Goal: Task Accomplishment & Management: Complete application form

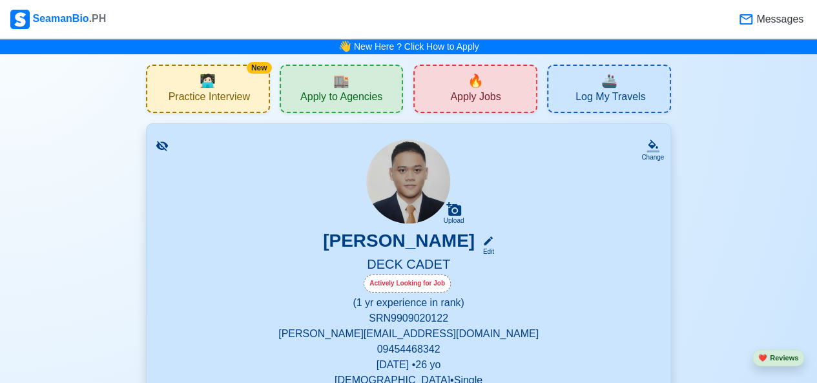
click at [443, 104] on div "🔥 Apply Jobs" at bounding box center [475, 89] width 124 height 48
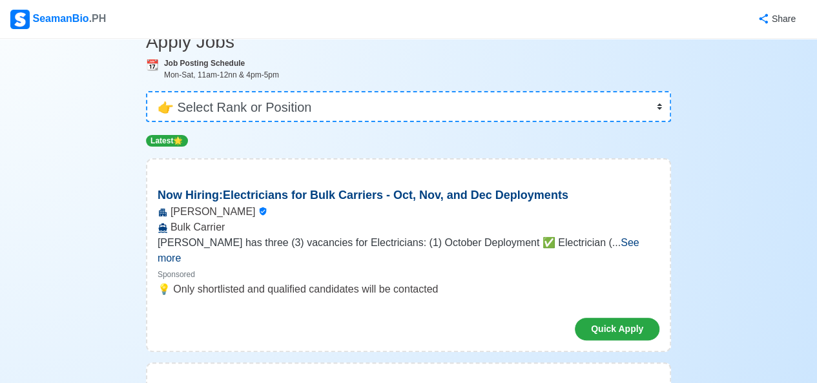
scroll to position [72, 0]
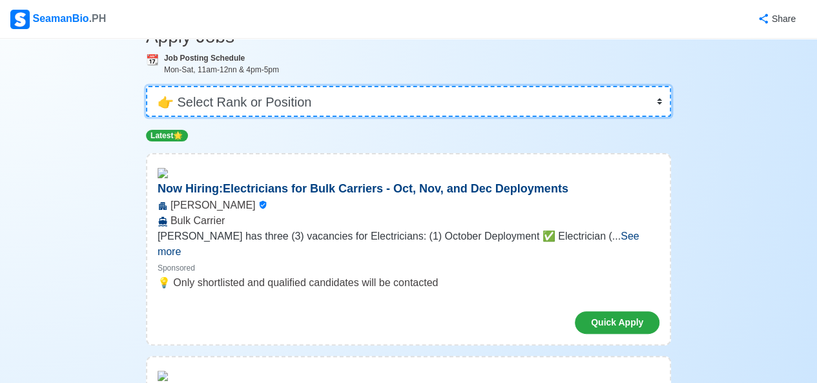
click at [443, 104] on select "👉 Select Rank or Position Master Chief Officer 2nd Officer 3rd Officer Junior O…" at bounding box center [408, 101] width 525 height 31
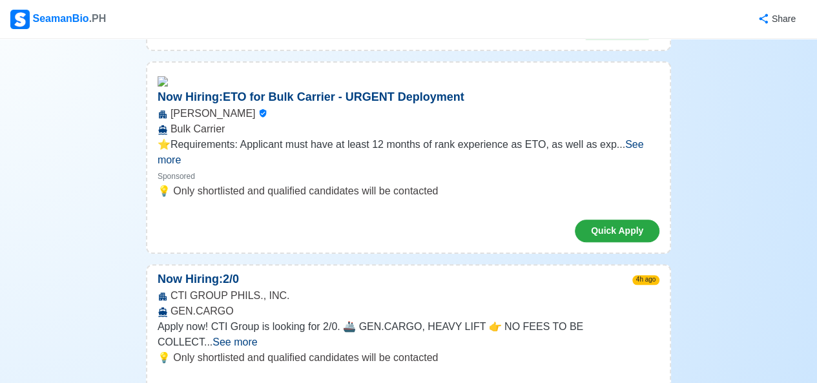
scroll to position [570, 0]
click at [495, 209] on div "Quick Apply" at bounding box center [409, 225] width 502 height 33
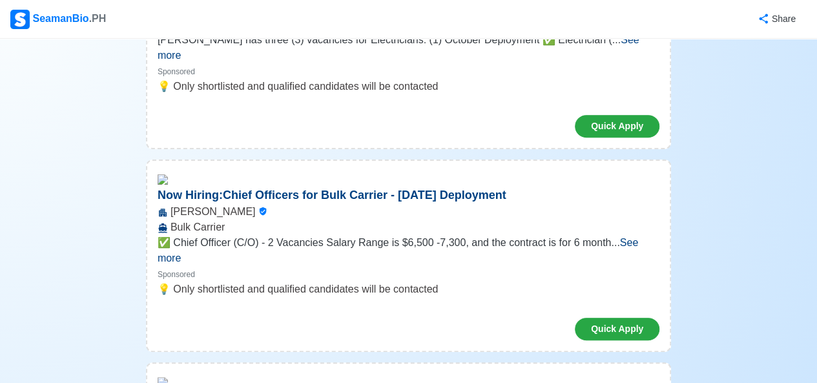
scroll to position [0, 0]
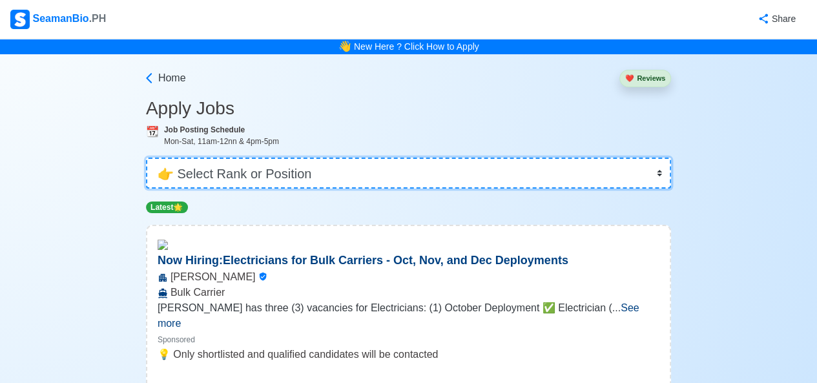
click at [395, 170] on select "👉 Select Rank or Position Master Chief Officer 2nd Officer 3rd Officer Junior O…" at bounding box center [408, 173] width 525 height 31
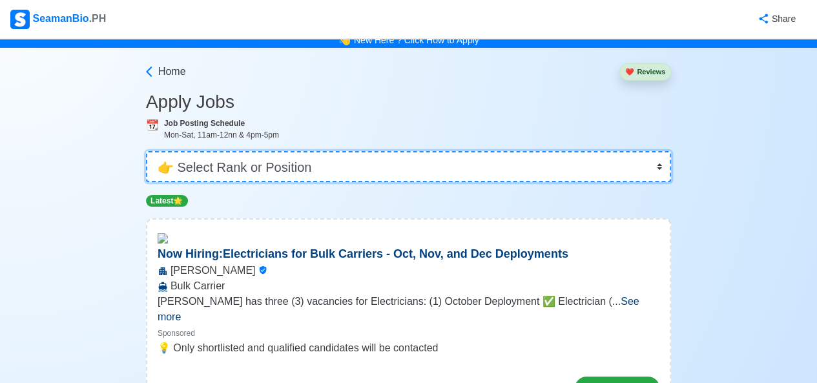
scroll to position [3, 0]
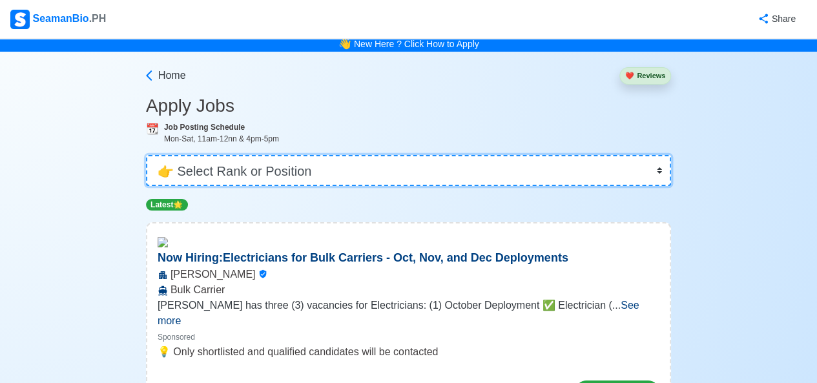
click at [395, 170] on select "👉 Select Rank or Position Master Chief Officer 2nd Officer 3rd Officer Junior O…" at bounding box center [408, 170] width 525 height 31
click at [147, 157] on select "👉 Select Rank or Position Master Chief Officer 2nd Officer 3rd Officer Junior O…" at bounding box center [408, 170] width 525 height 31
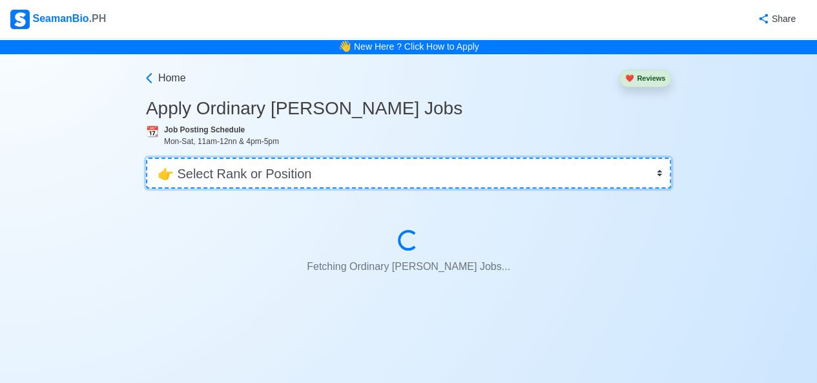
scroll to position [0, 0]
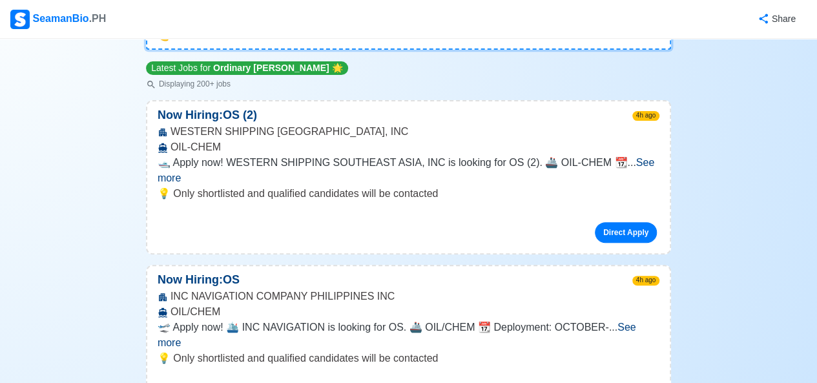
scroll to position [141, 0]
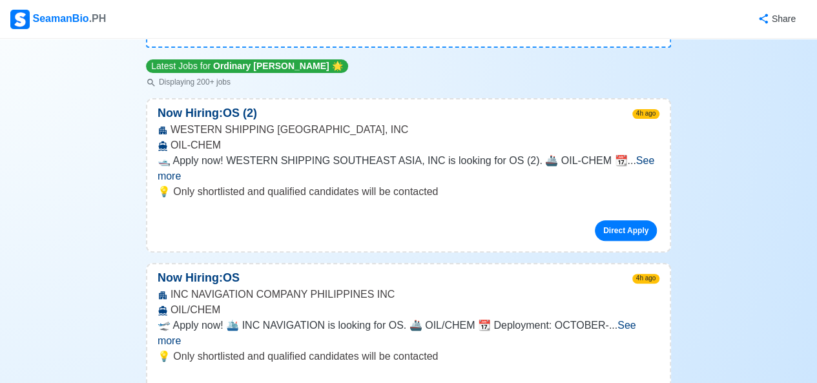
click at [624, 166] on span "See more" at bounding box center [406, 168] width 497 height 26
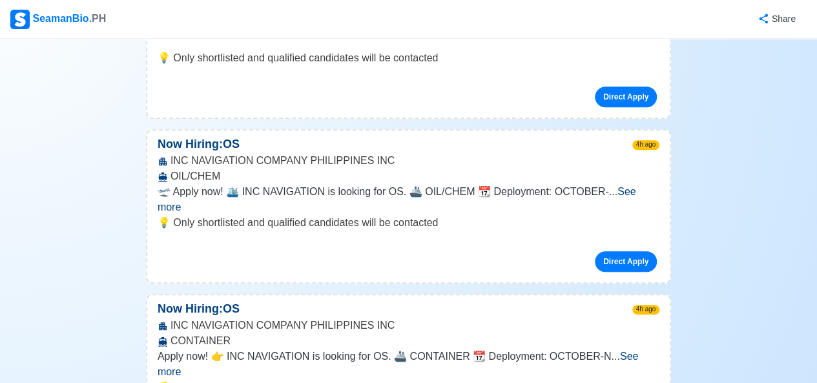
scroll to position [398, 0]
click at [630, 199] on div "🛫 Apply now! 🛳️ INC NAVIGATION is looking for OS. 🚢 OIL/CHEM 📆 Deployment: OCTO…" at bounding box center [409, 200] width 502 height 31
click at [630, 192] on span "See more" at bounding box center [397, 200] width 479 height 26
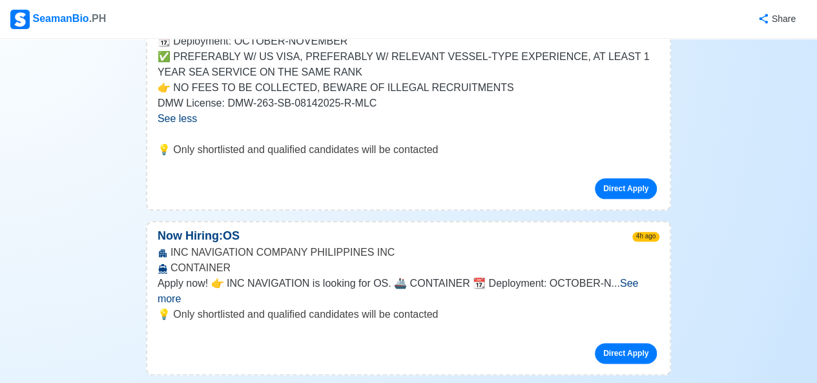
scroll to position [0, 0]
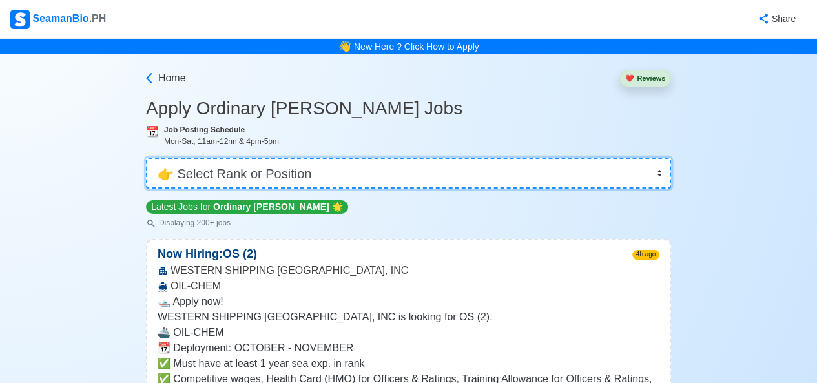
click at [614, 171] on select "👉 Select Rank or Position Master Chief Officer 2nd Officer 3rd Officer Junior O…" at bounding box center [408, 173] width 525 height 31
select select "Cadet"
click at [147, 158] on select "👉 Select Rank or Position Master Chief Officer 2nd Officer 3rd Officer Junior O…" at bounding box center [408, 173] width 525 height 31
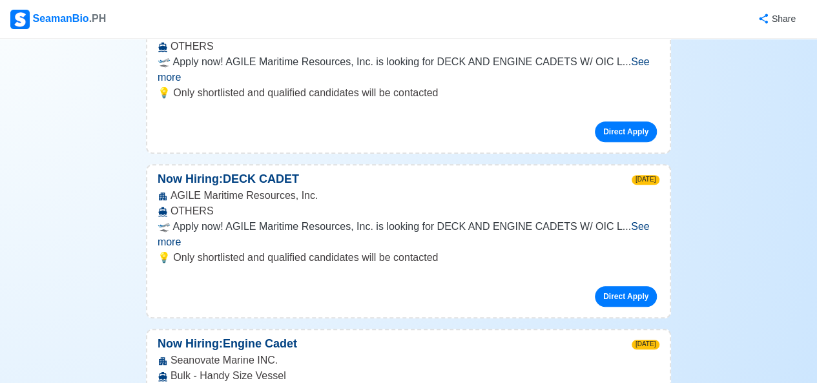
scroll to position [239, 0]
click at [643, 222] on span "See more" at bounding box center [404, 235] width 492 height 26
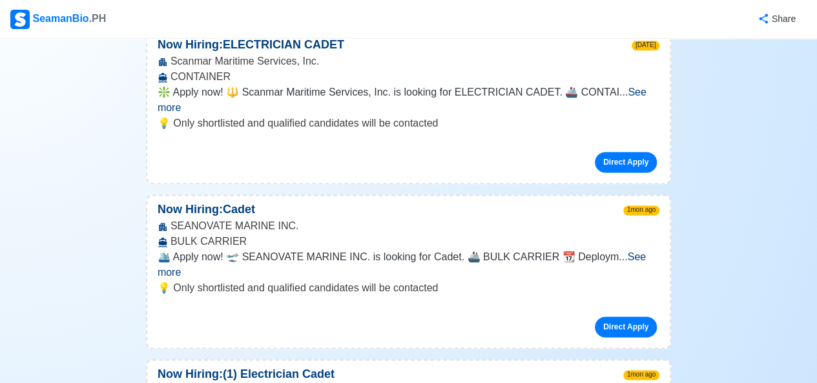
scroll to position [796, 0]
click at [629, 252] on span "See more" at bounding box center [402, 265] width 488 height 26
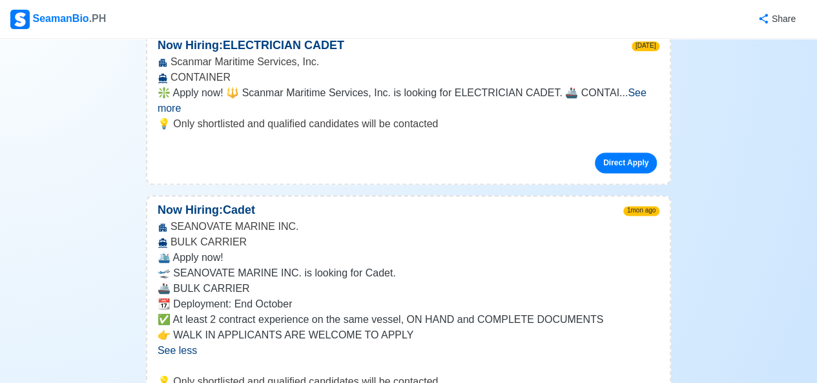
scroll to position [858, 0]
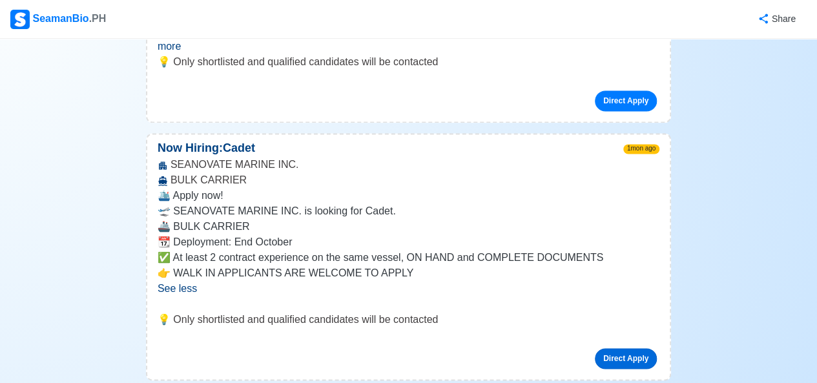
click at [620, 348] on link "Direct Apply" at bounding box center [626, 358] width 62 height 21
click at [612, 348] on link "Direct Apply" at bounding box center [626, 358] width 62 height 21
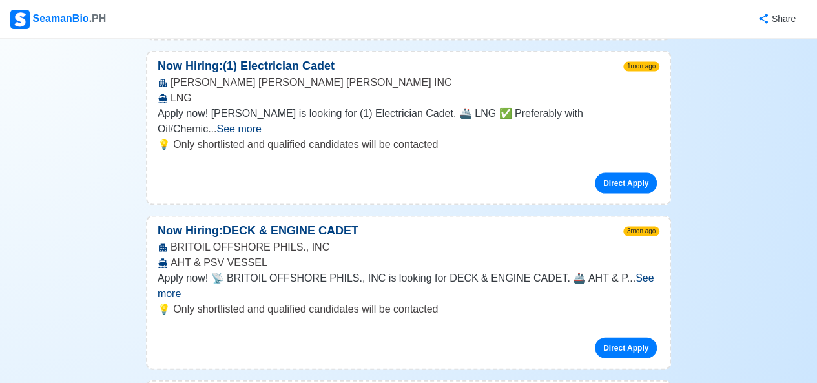
scroll to position [1199, 0]
click at [632, 271] on span "See more" at bounding box center [406, 284] width 497 height 26
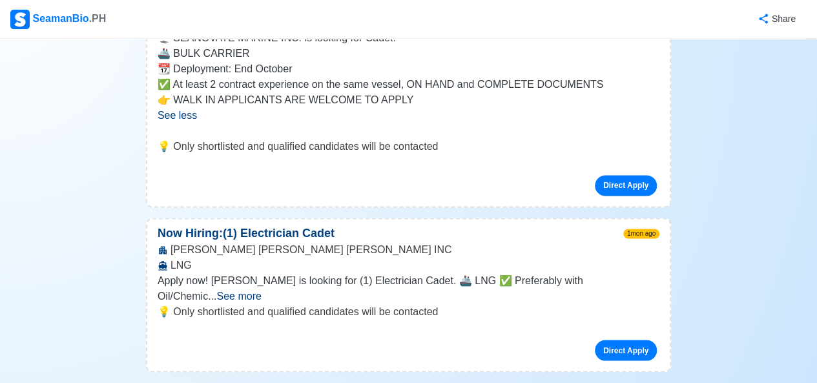
scroll to position [1030, 0]
